Goal: Task Accomplishment & Management: Manage account settings

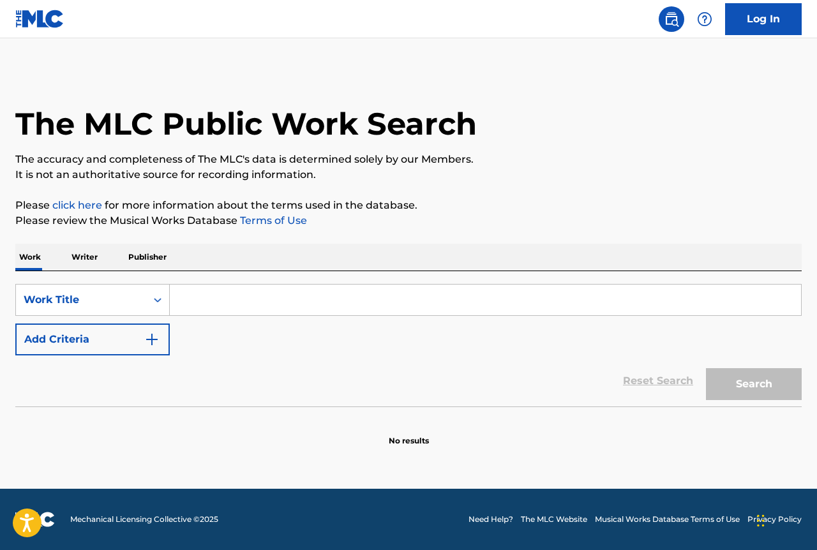
click at [761, 20] on link "Log In" at bounding box center [763, 19] width 77 height 32
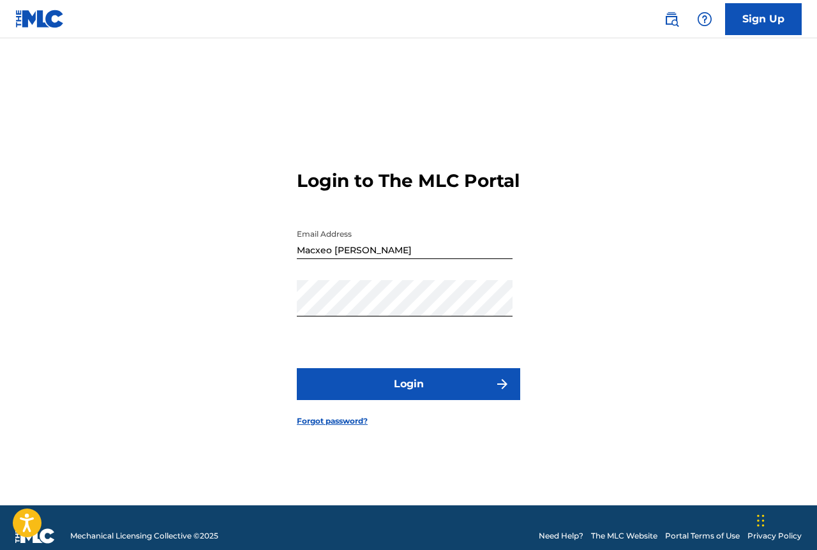
drag, startPoint x: 319, startPoint y: 260, endPoint x: 326, endPoint y: 262, distance: 7.9
click at [326, 259] on input "Macxeo [PERSON_NAME]" at bounding box center [405, 241] width 216 height 36
click at [323, 257] on input "Macxeo [PERSON_NAME]" at bounding box center [405, 241] width 216 height 36
click at [407, 400] on button "Login" at bounding box center [409, 384] width 224 height 32
click at [372, 259] on input "[PERSON_NAME]" at bounding box center [405, 241] width 216 height 36
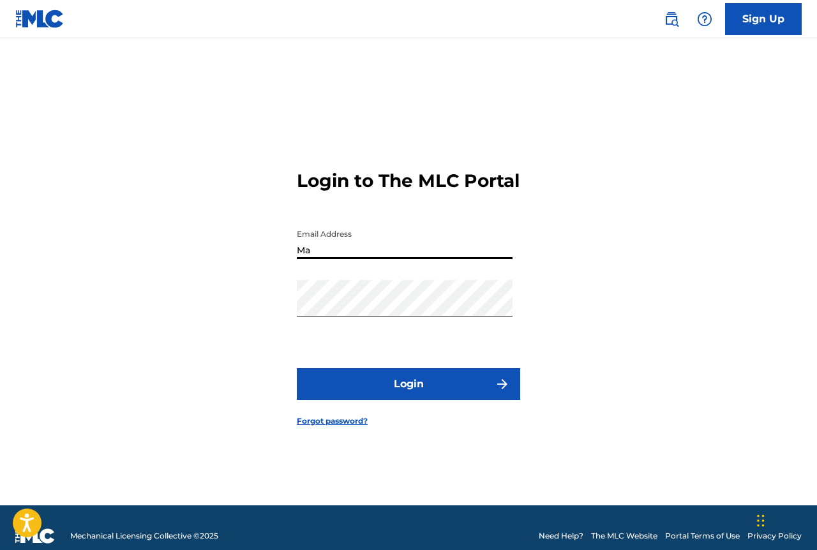
type input "M"
click at [405, 400] on button "Login" at bounding box center [409, 384] width 224 height 32
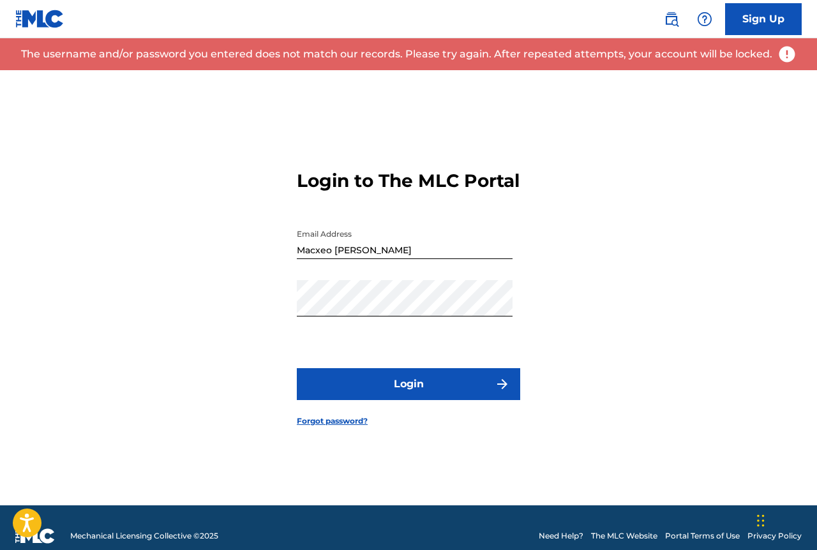
click at [374, 259] on input "Macxeo [PERSON_NAME]" at bounding box center [405, 241] width 216 height 36
type input "M"
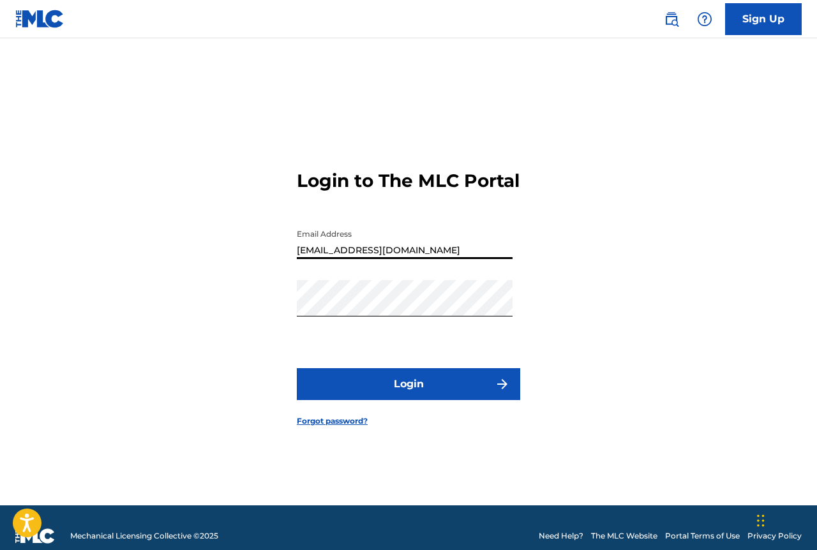
type input "[EMAIL_ADDRESS][DOMAIN_NAME]"
click at [413, 397] on button "Login" at bounding box center [409, 384] width 224 height 32
click at [343, 427] on link "Forgot password?" at bounding box center [332, 421] width 71 height 11
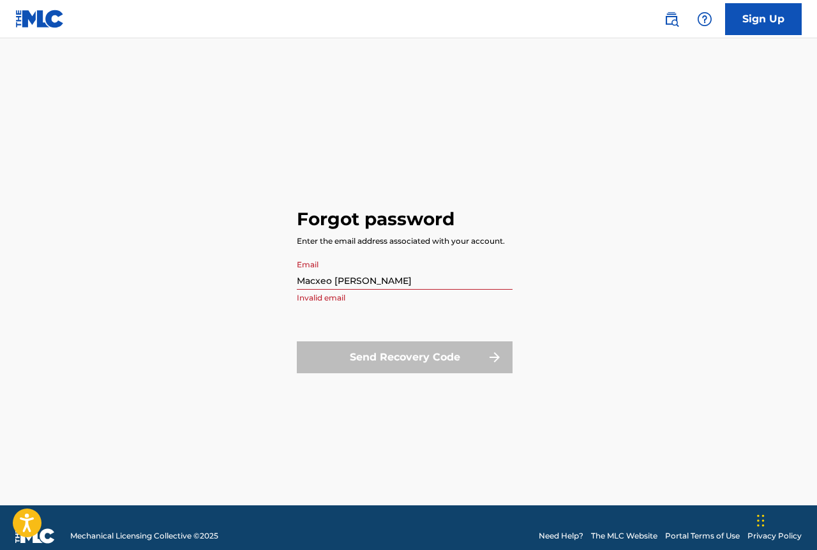
click at [385, 286] on input "Macxeo [PERSON_NAME]" at bounding box center [405, 272] width 216 height 36
type input "M"
type input "[PERSON_NAME]"
